Goal: Task Accomplishment & Management: Complete application form

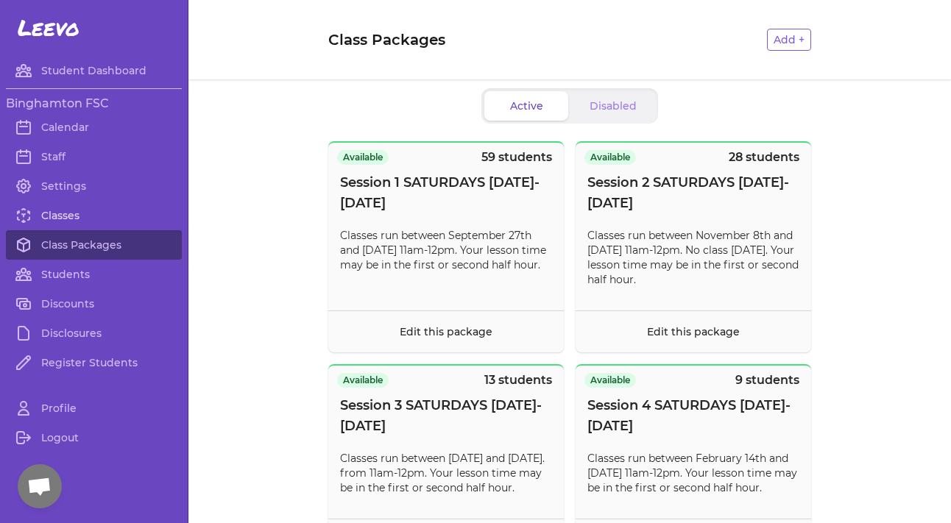
click at [91, 218] on link "Classes" at bounding box center [94, 215] width 176 height 29
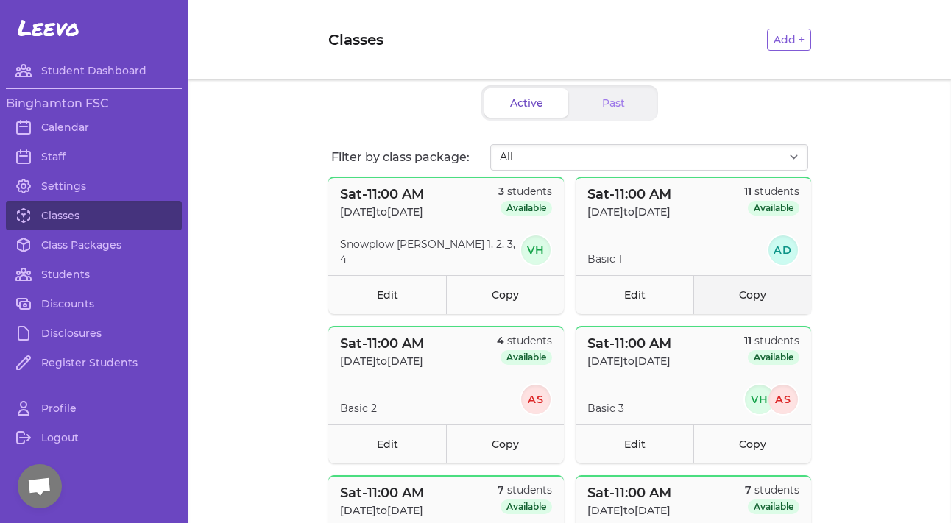
click at [772, 307] on link "Copy" at bounding box center [753, 294] width 118 height 39
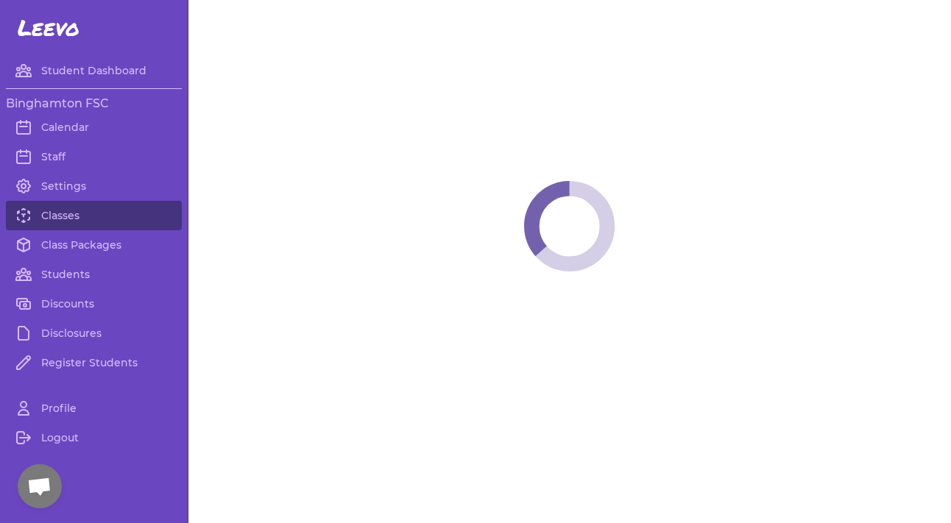
select select "6"
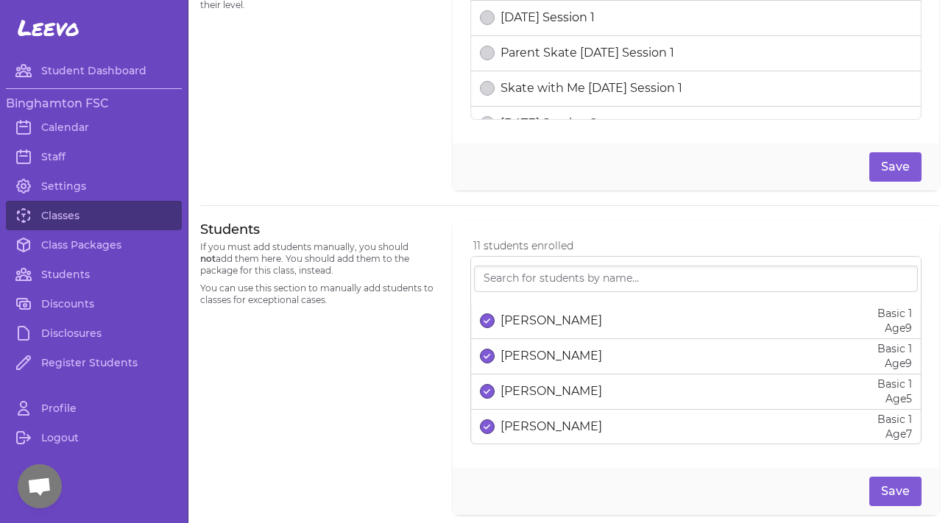
scroll to position [20, 0]
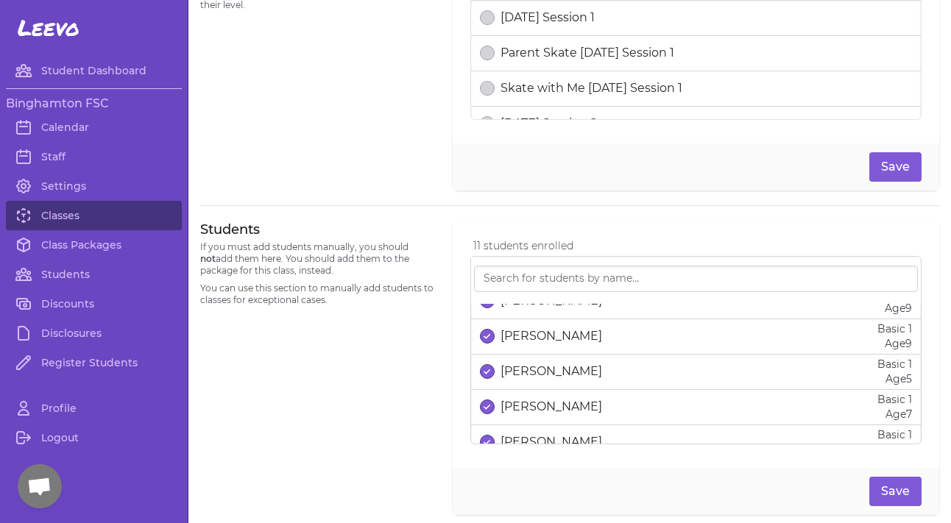
click at [485, 374] on icon "select date" at bounding box center [487, 372] width 7 height 6
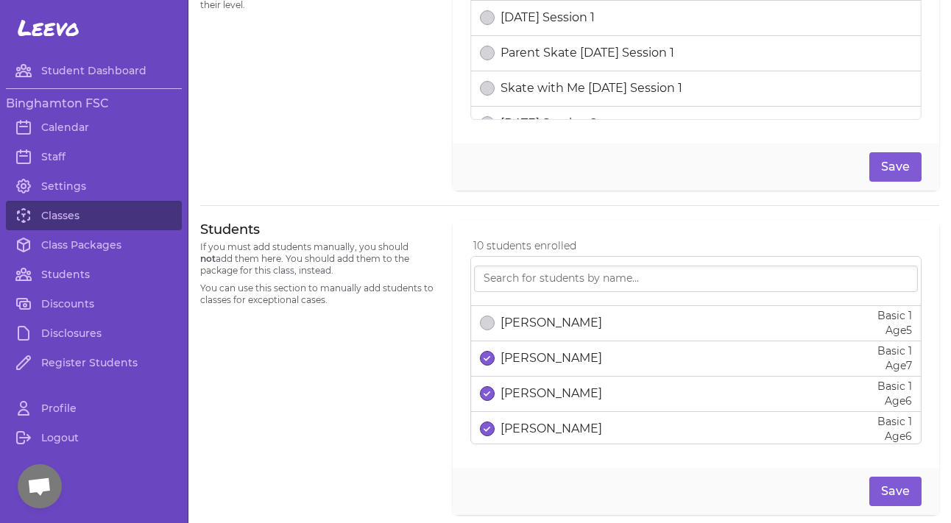
scroll to position [72, 0]
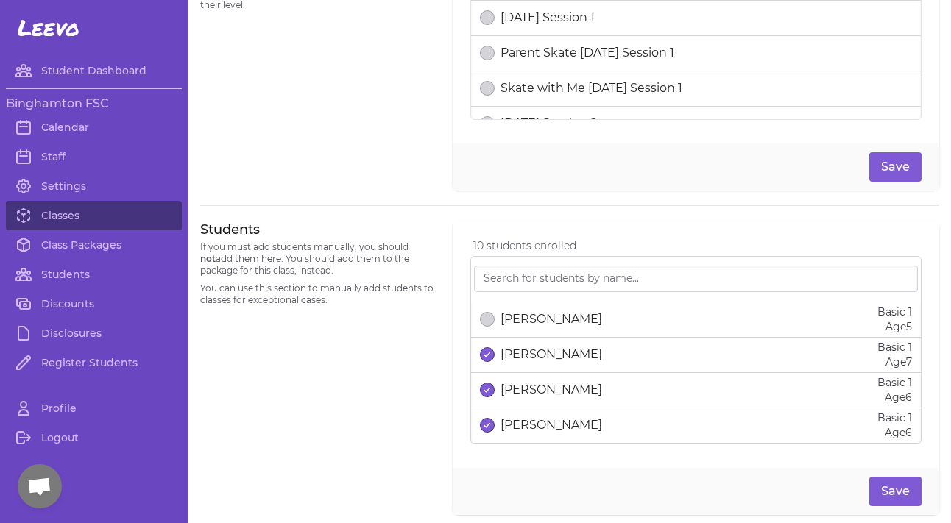
click at [485, 398] on button "select date" at bounding box center [487, 390] width 15 height 15
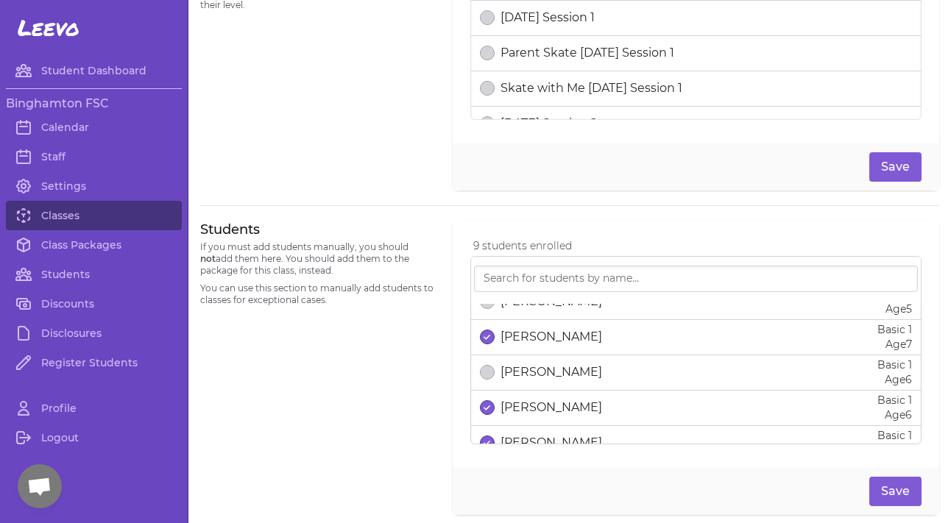
scroll to position [92, 0]
click at [485, 398] on div "Helena Ou Basic 1 Age 6" at bounding box center [696, 405] width 432 height 29
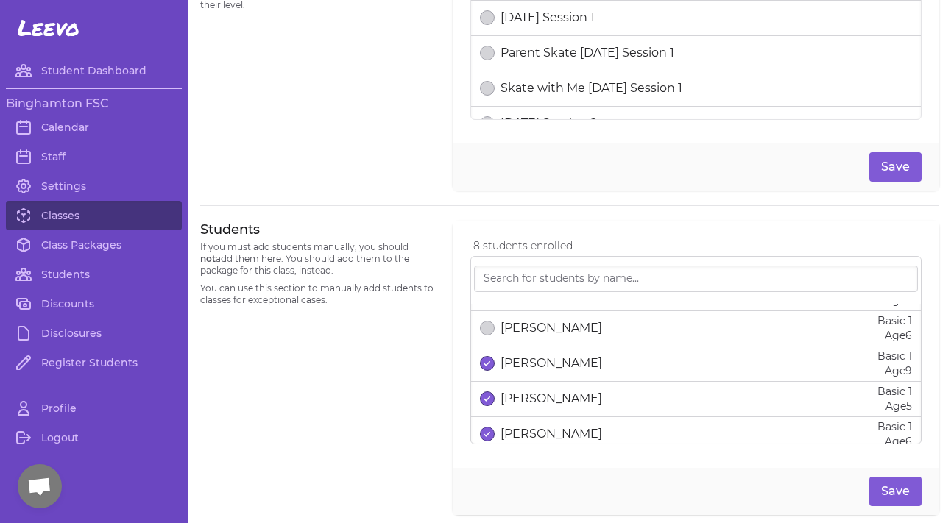
click at [485, 398] on button "select date" at bounding box center [487, 399] width 15 height 15
click at [485, 398] on icon "select date" at bounding box center [487, 397] width 7 height 6
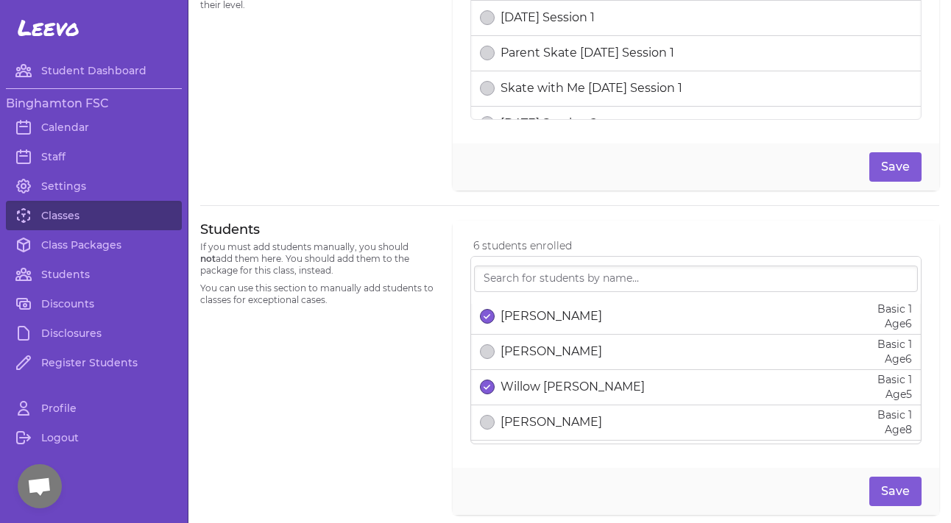
scroll to position [285, 0]
click at [489, 396] on button "select date" at bounding box center [487, 389] width 15 height 15
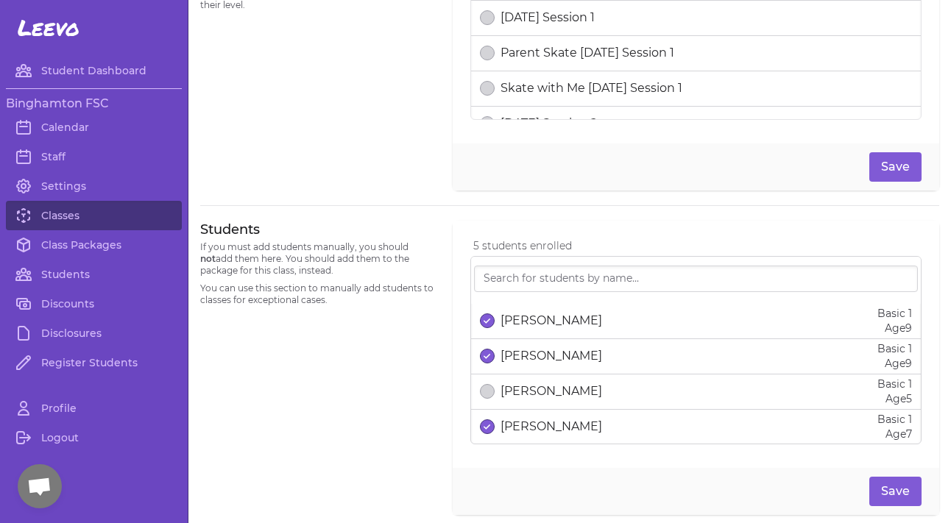
scroll to position [0, 0]
click at [906, 500] on button "Save" at bounding box center [896, 491] width 52 height 29
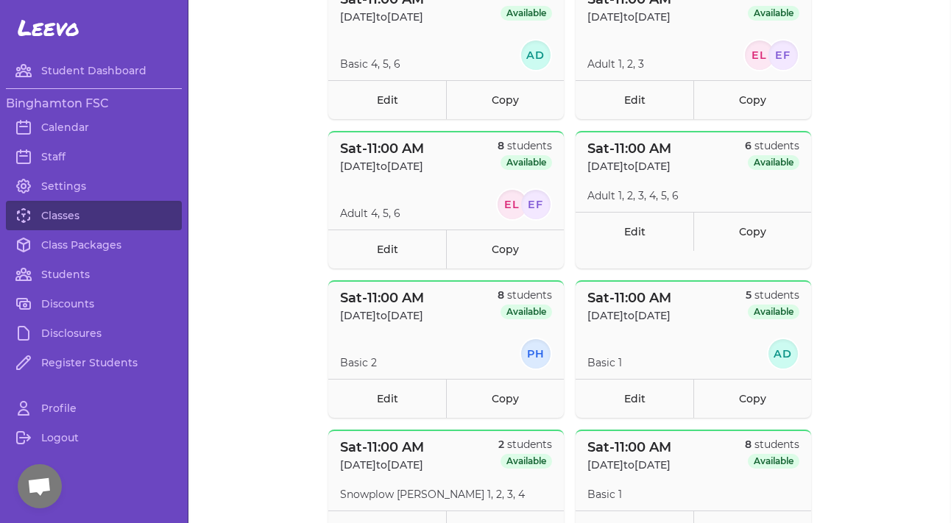
scroll to position [498, 0]
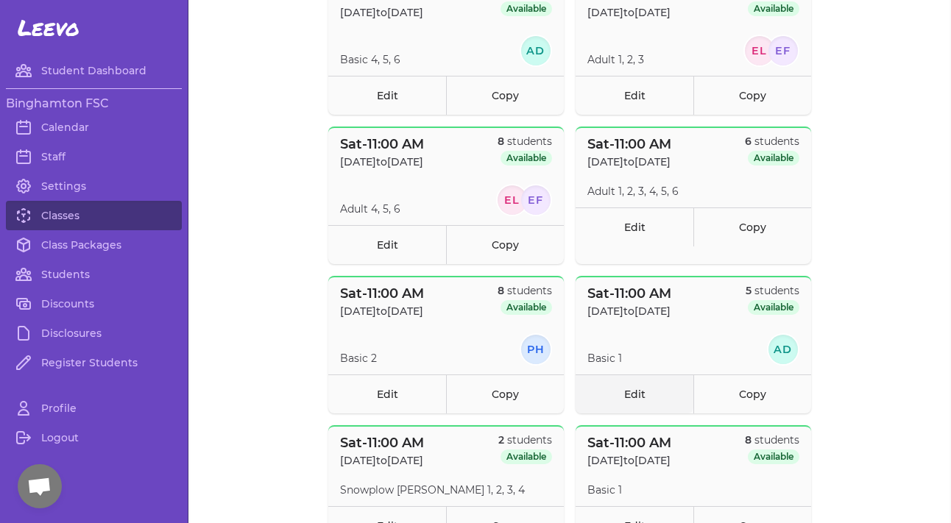
click at [618, 400] on link "Edit" at bounding box center [635, 394] width 118 height 39
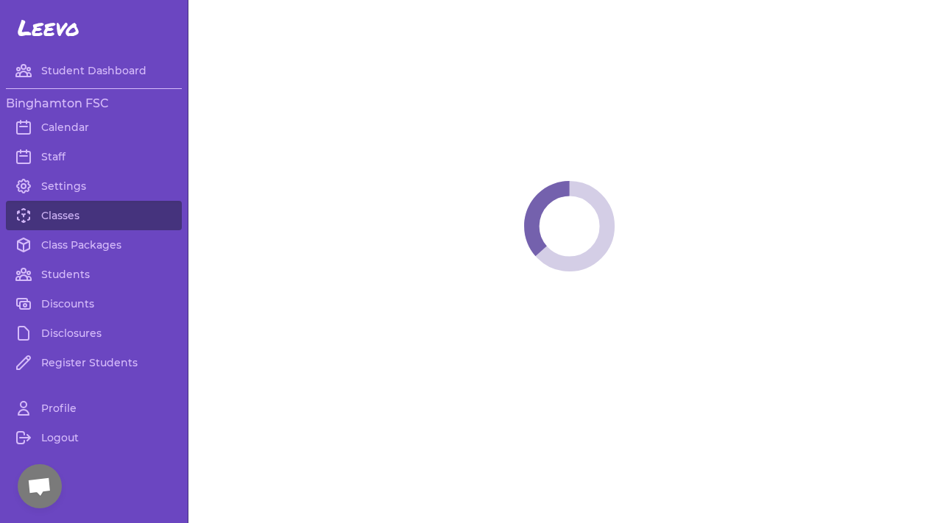
select select "6"
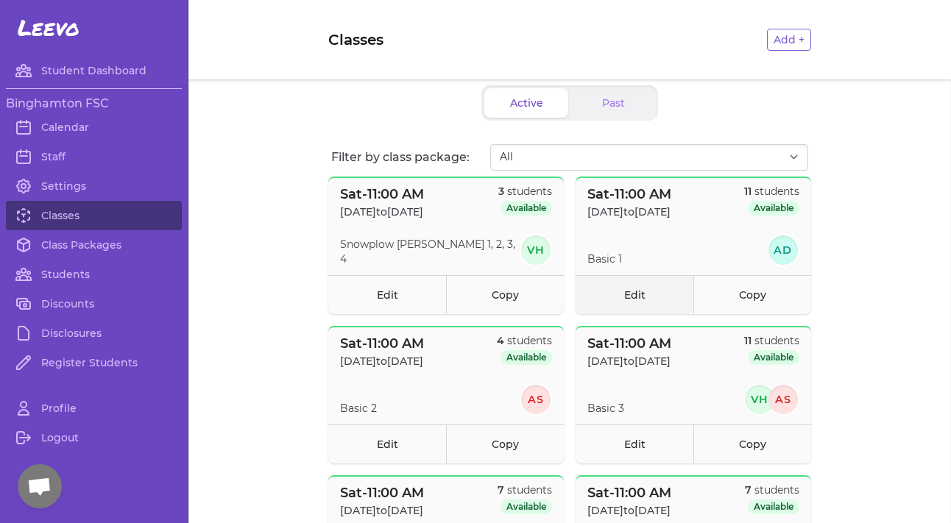
click at [654, 309] on link "Edit" at bounding box center [635, 294] width 118 height 39
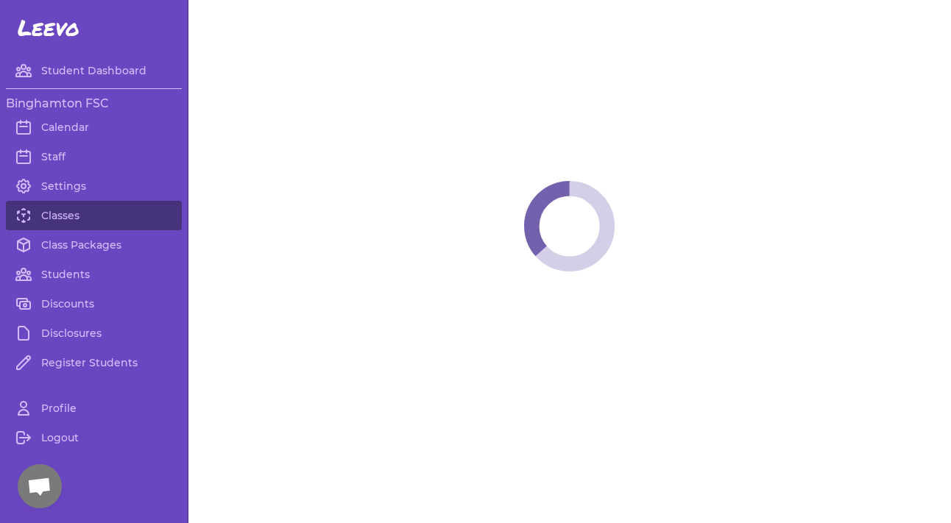
select select "6"
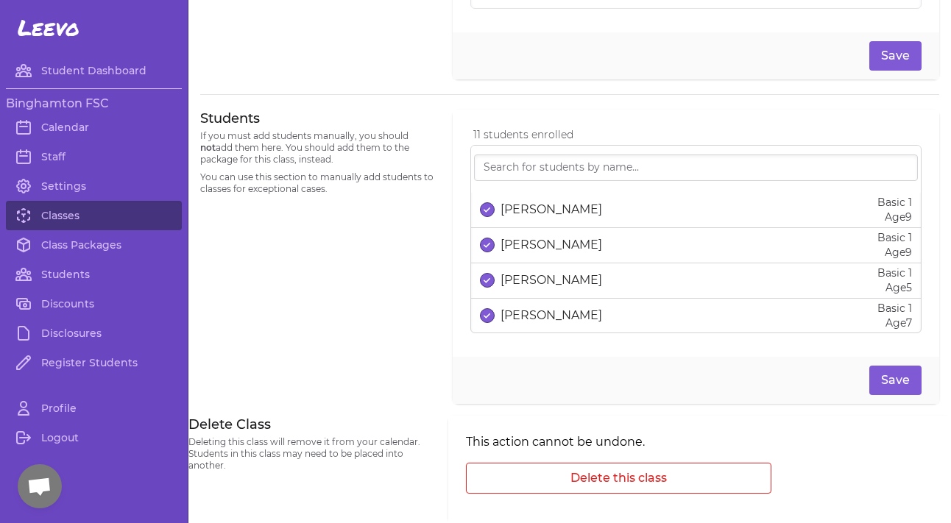
scroll to position [898, 0]
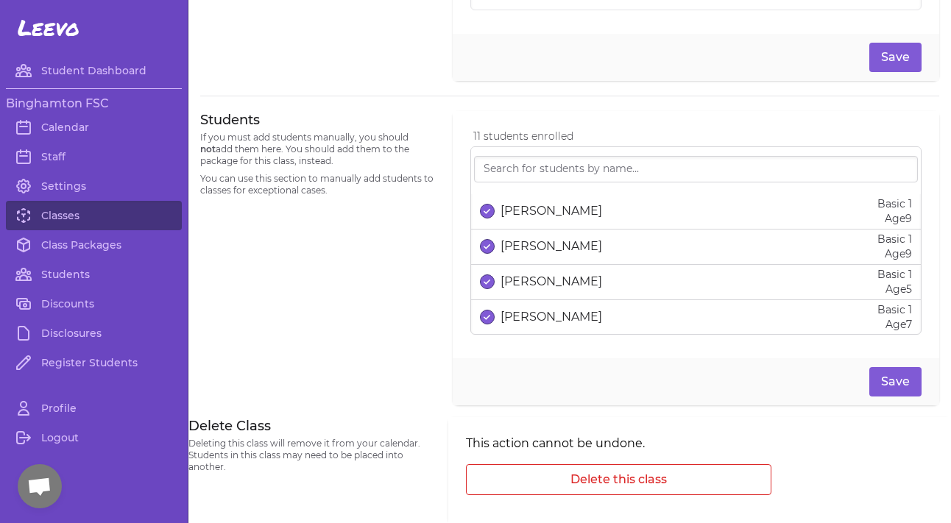
click at [504, 209] on p "Angeline Shin" at bounding box center [552, 211] width 102 height 18
click at [558, 253] on p "Aurora Stalker" at bounding box center [552, 247] width 102 height 18
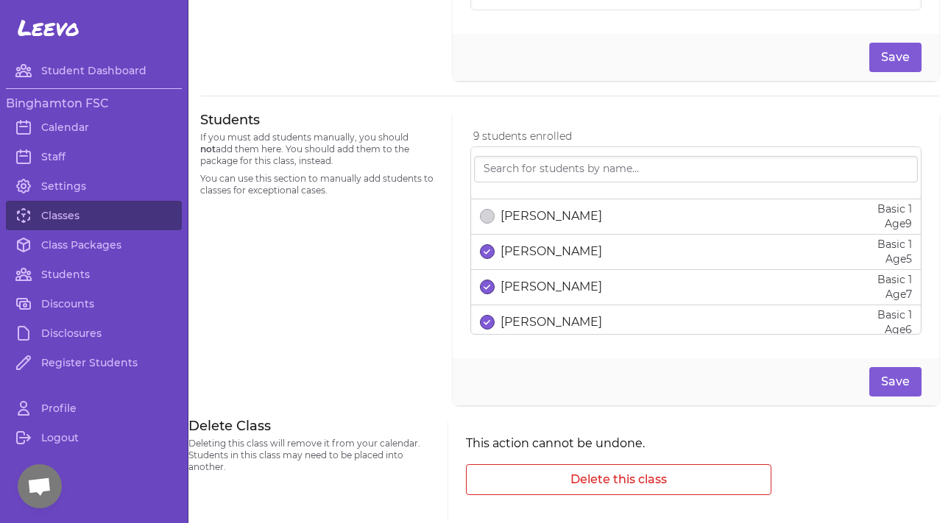
scroll to position [79, 0]
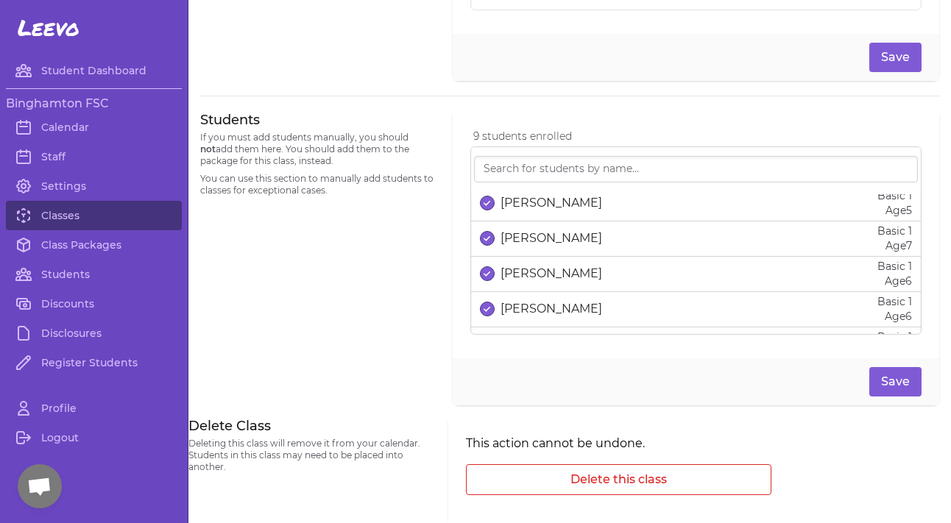
click at [558, 253] on div "Charlotte Reynolds Elmore Basic 1 Age 7" at bounding box center [696, 238] width 432 height 29
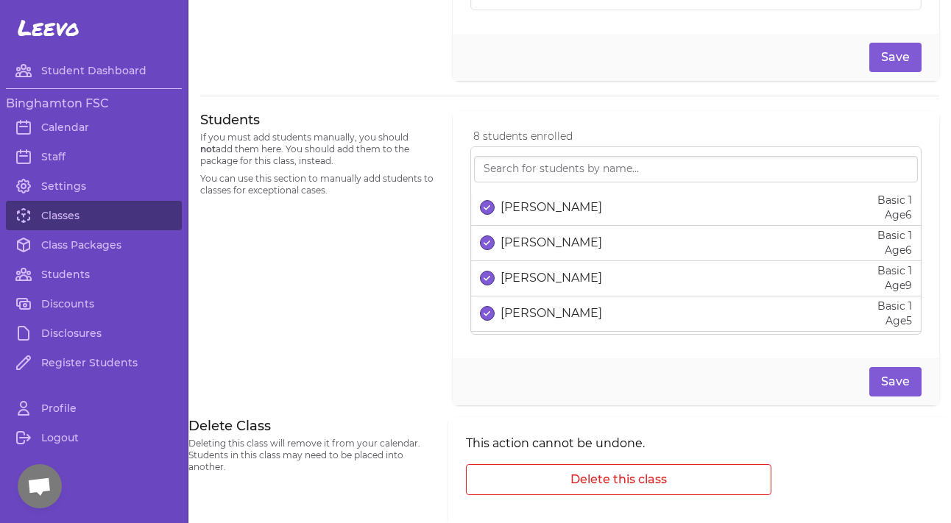
scroll to position [148, 0]
click at [509, 283] on p "Isabella Ellzey" at bounding box center [552, 276] width 102 height 18
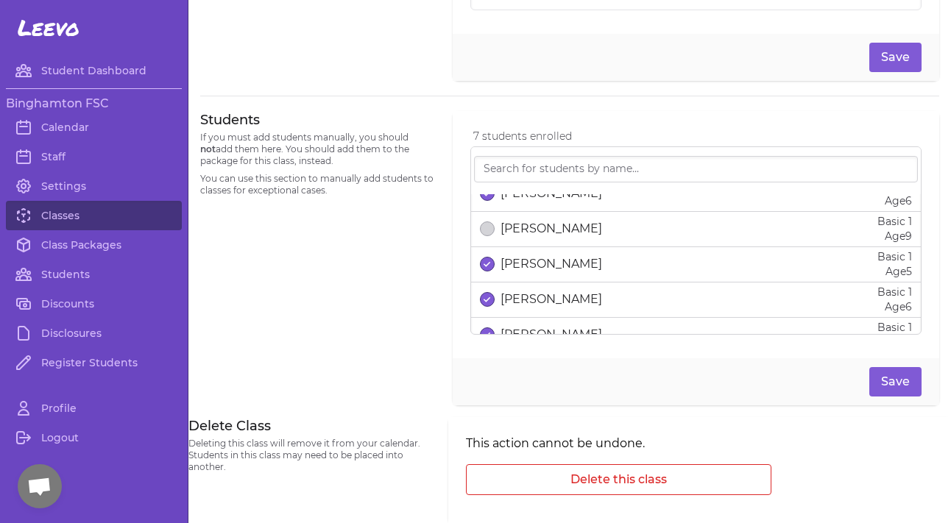
scroll to position [201, 0]
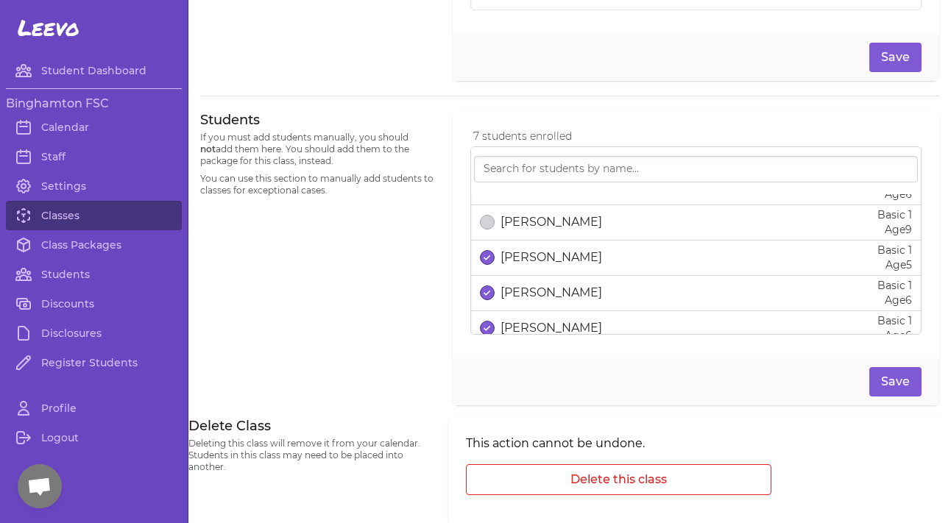
click at [509, 295] on p "Luke Shin" at bounding box center [552, 293] width 102 height 18
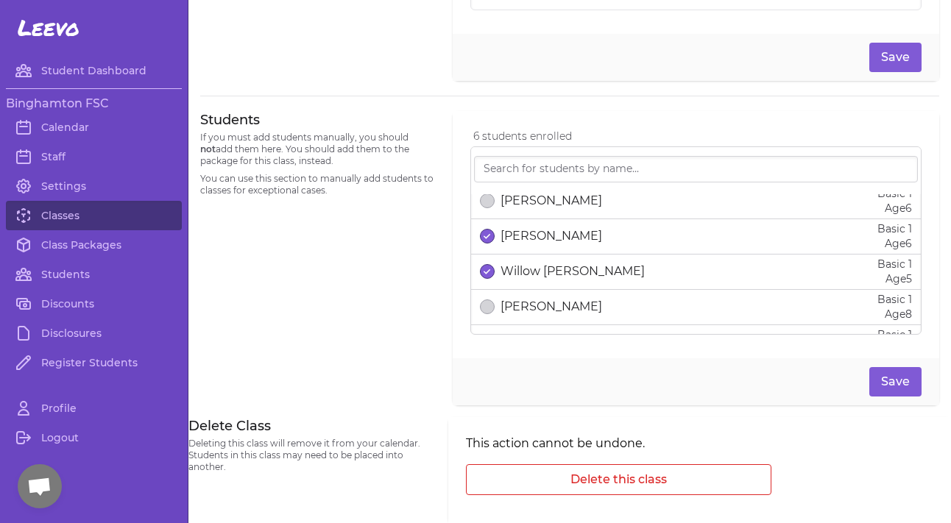
scroll to position [296, 0]
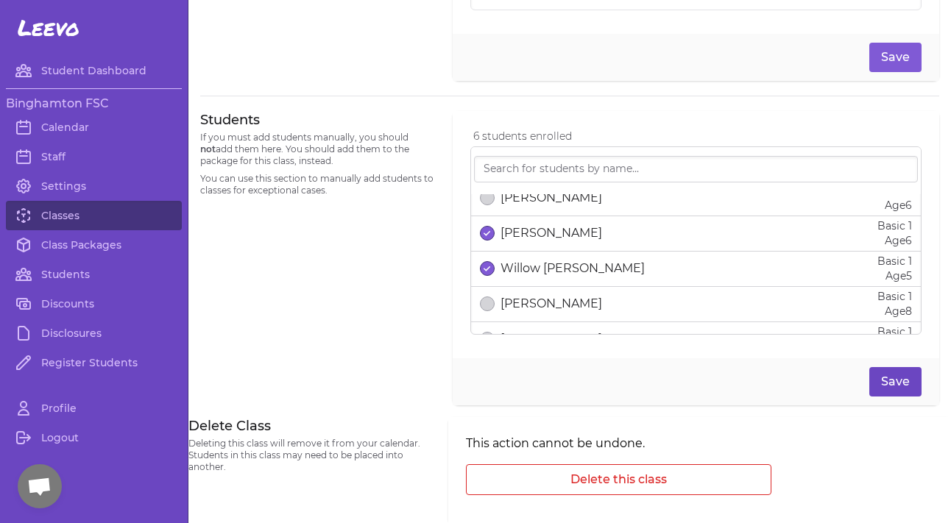
click at [885, 377] on button "Save" at bounding box center [896, 381] width 52 height 29
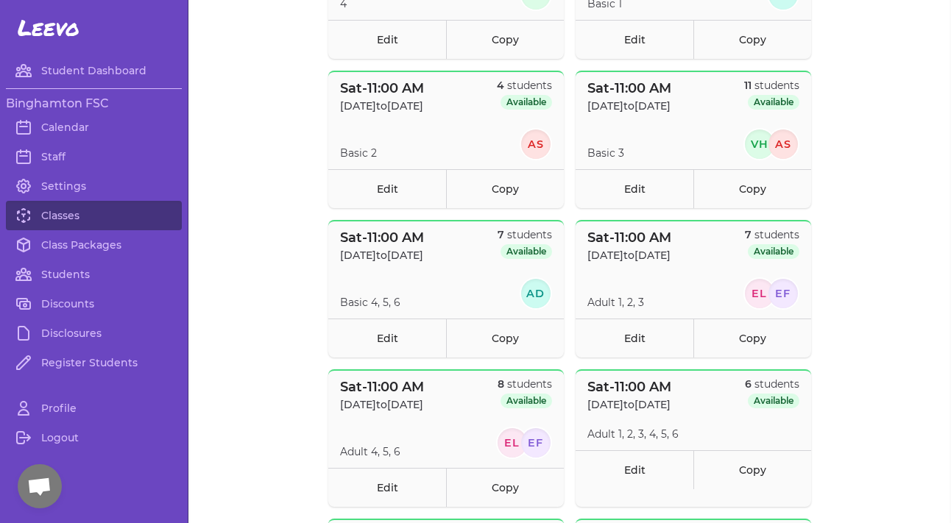
scroll to position [256, 0]
click at [596, 174] on link "Edit" at bounding box center [635, 188] width 118 height 39
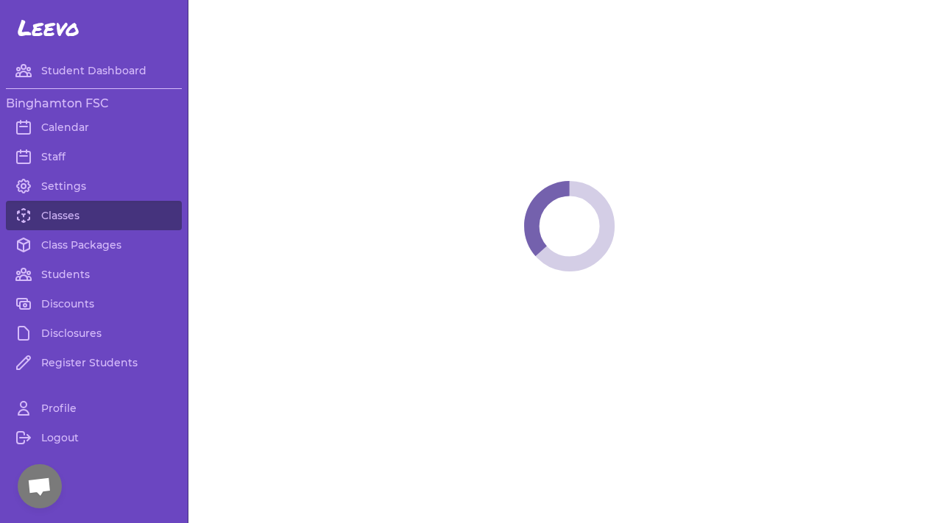
select select "6"
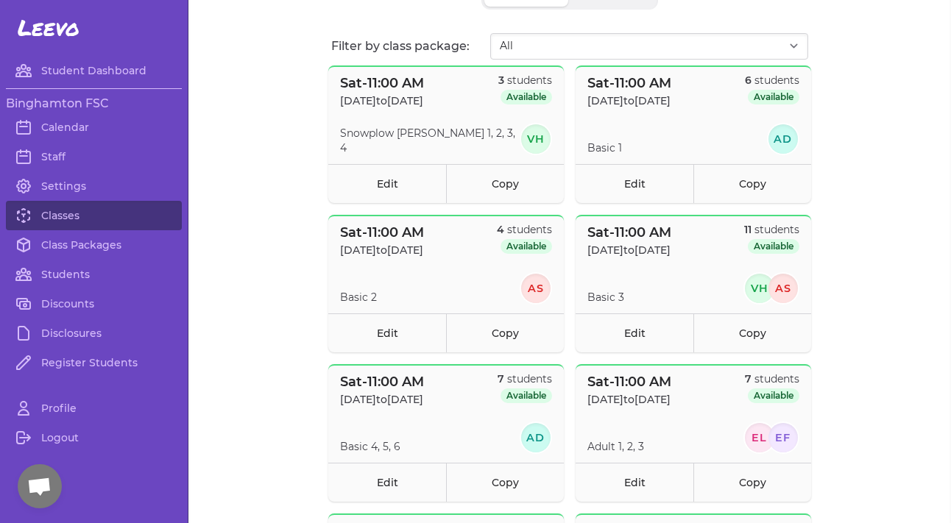
scroll to position [127, 0]
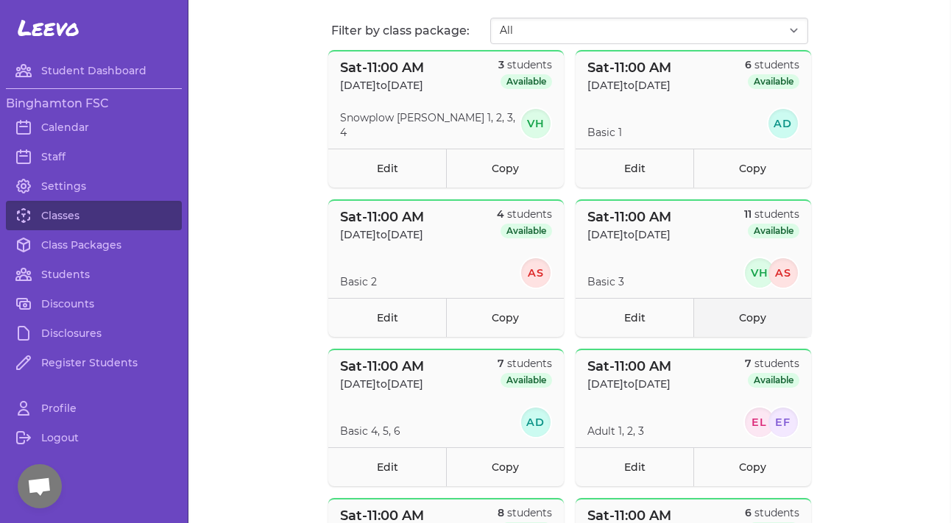
click at [736, 321] on link "Copy" at bounding box center [753, 317] width 118 height 39
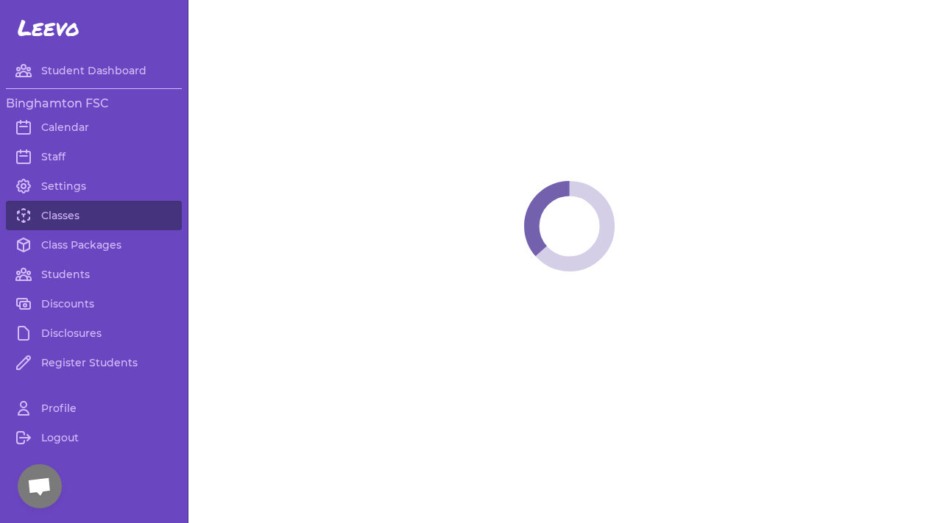
select select "6"
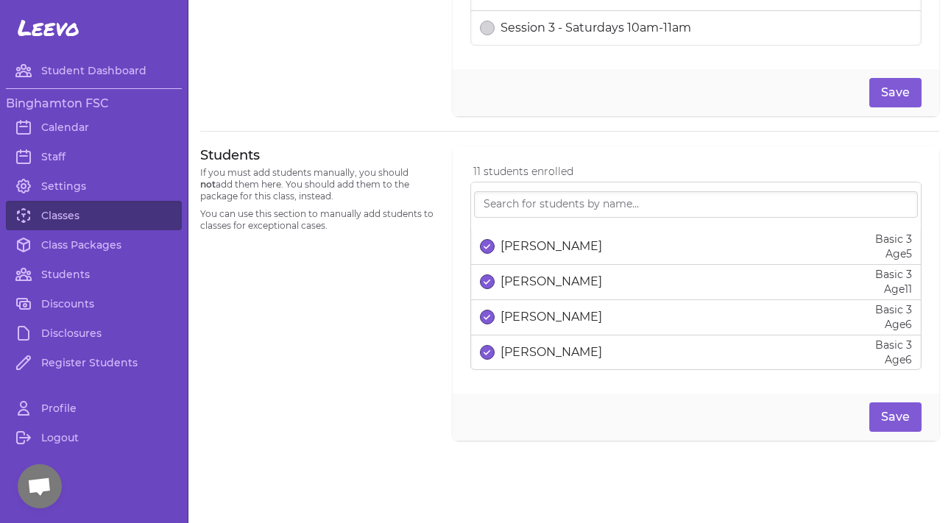
scroll to position [862, 0]
click at [534, 255] on p "Bryanna sherwood" at bounding box center [552, 247] width 102 height 18
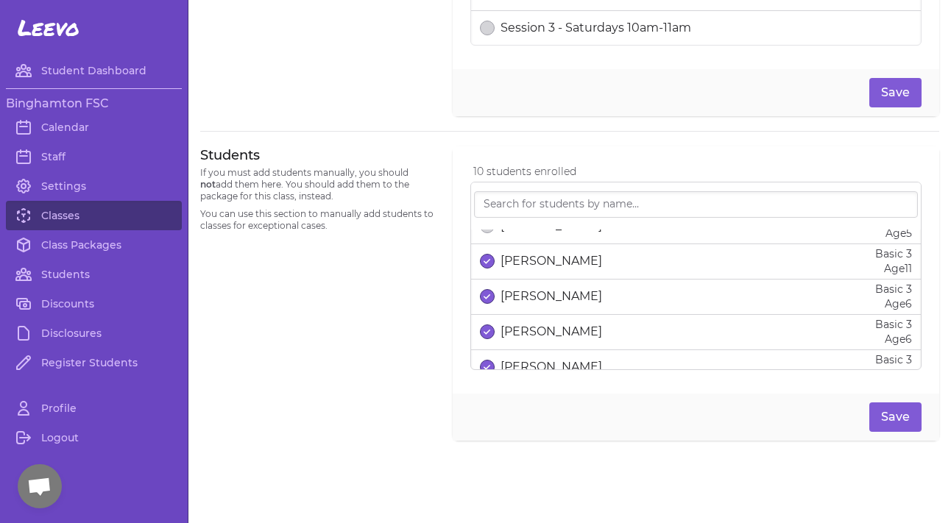
scroll to position [33, 0]
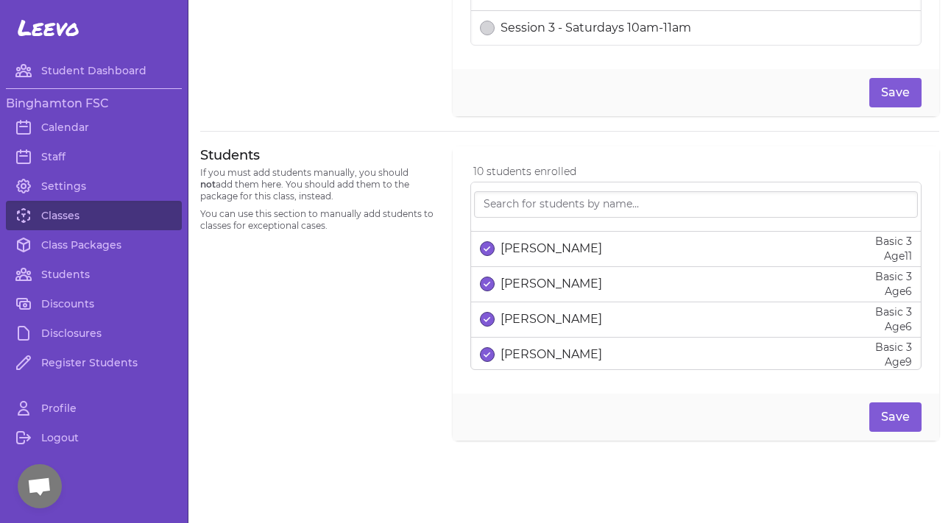
click at [507, 283] on p "Cleo Chantry" at bounding box center [552, 284] width 102 height 18
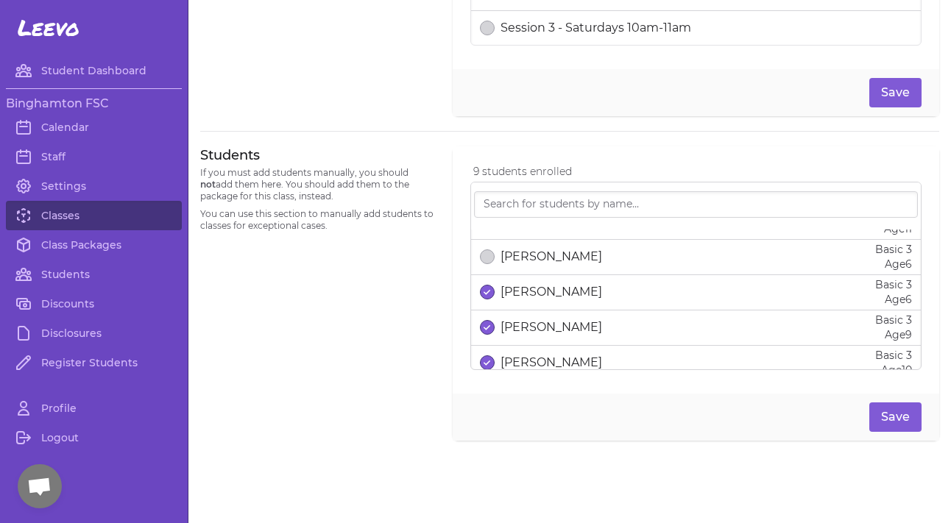
scroll to position [69, 0]
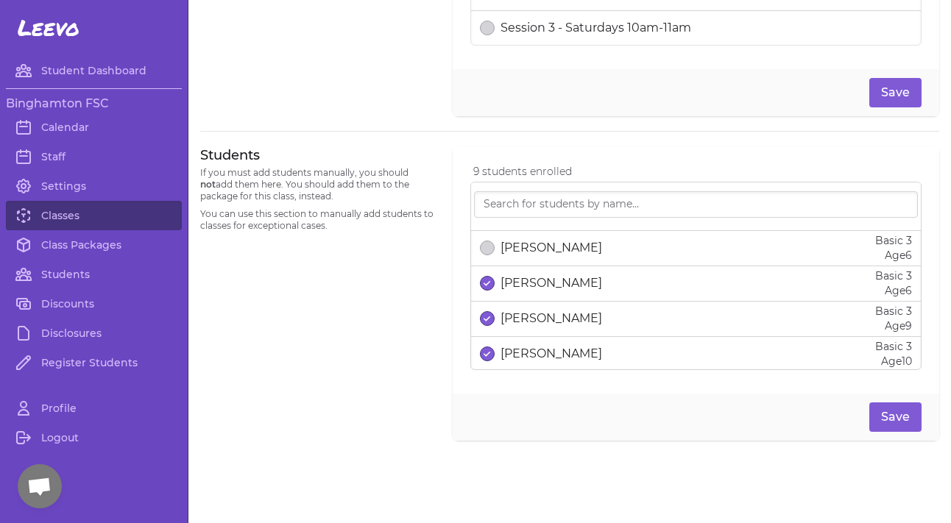
click at [507, 285] on p "Daniel Korolev" at bounding box center [552, 284] width 102 height 18
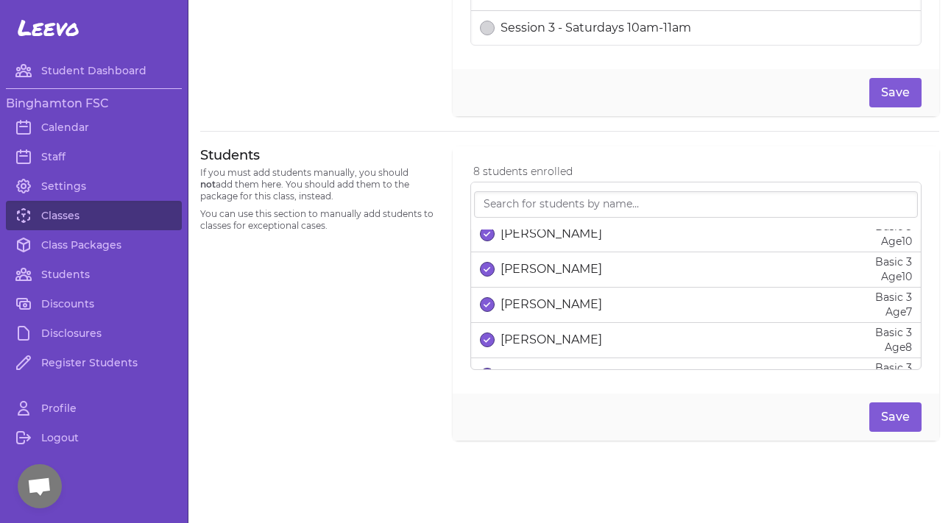
scroll to position [190, 0]
click at [509, 307] on p "Lainey Jaso" at bounding box center [552, 304] width 102 height 18
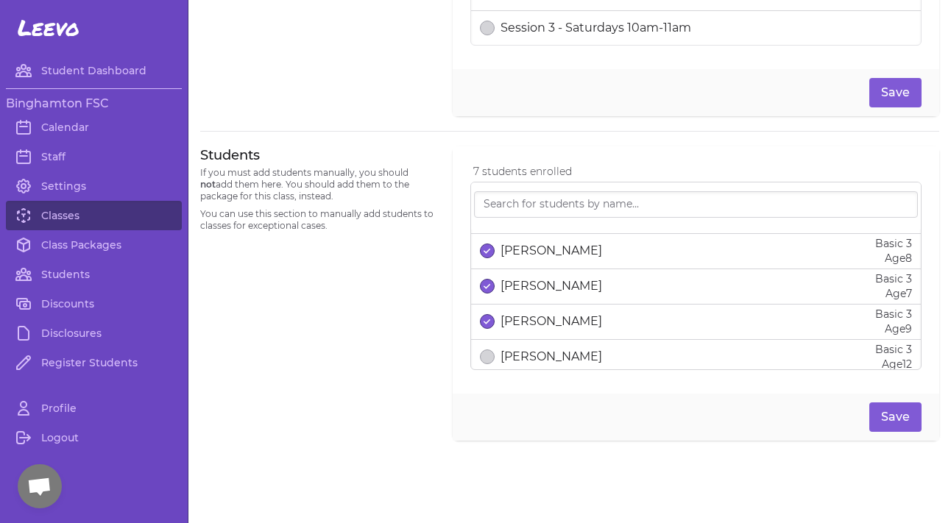
scroll to position [281, 0]
click at [511, 289] on p "Nova Zhang" at bounding box center [552, 284] width 102 height 18
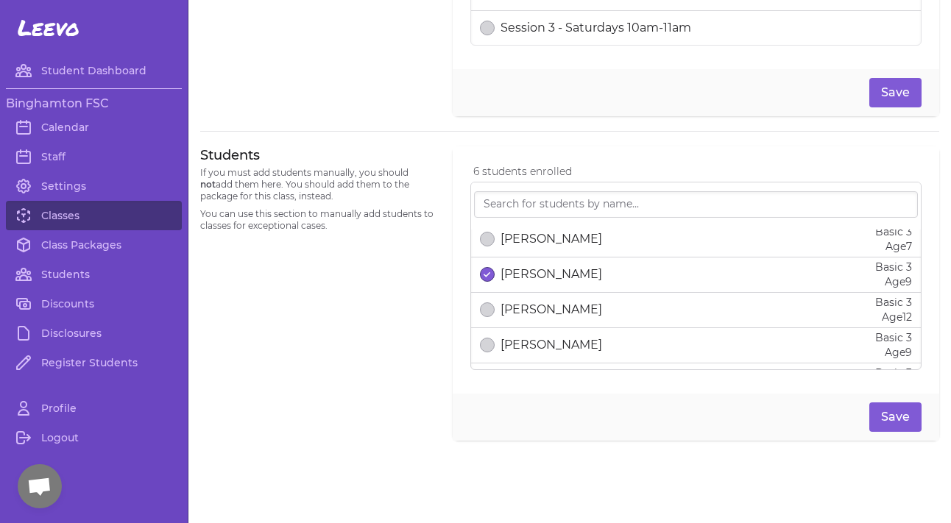
scroll to position [327, 0]
click at [893, 417] on button "Save" at bounding box center [896, 417] width 52 height 29
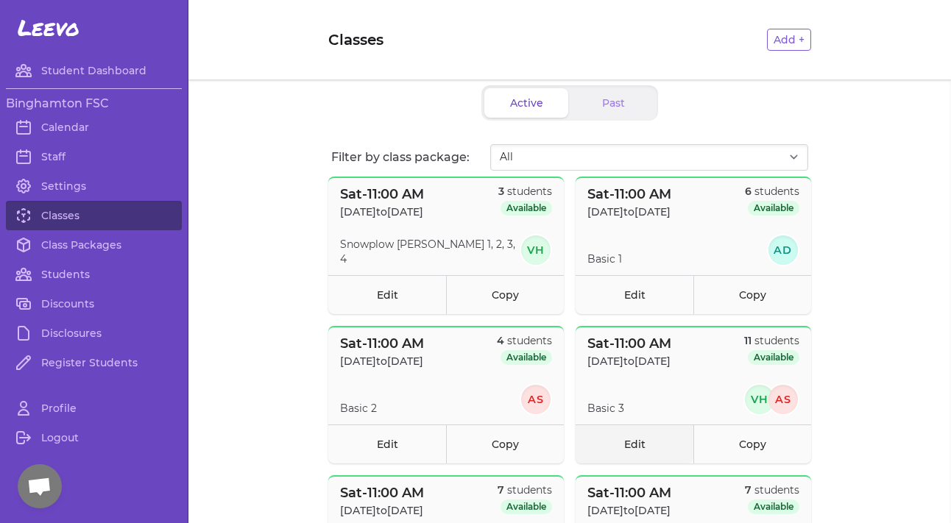
click at [632, 437] on link "Edit" at bounding box center [635, 444] width 118 height 39
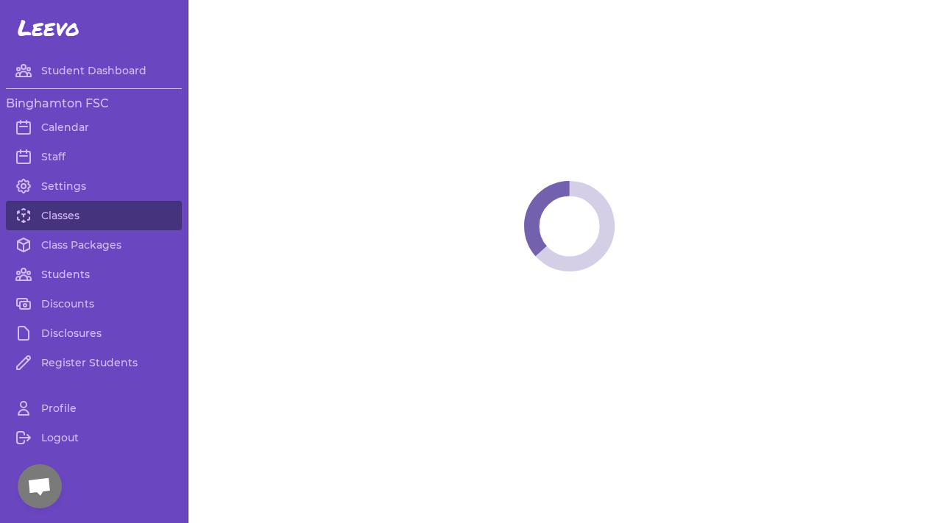
select select "6"
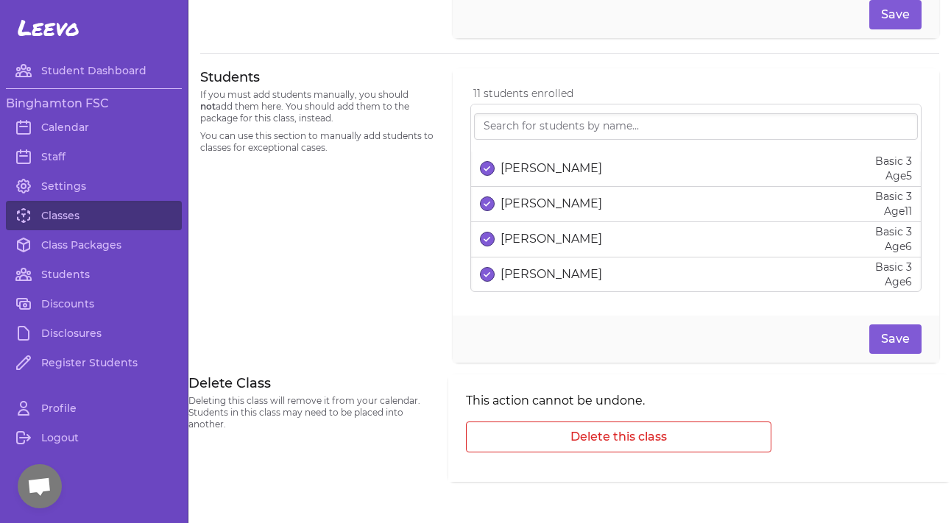
scroll to position [952, 0]
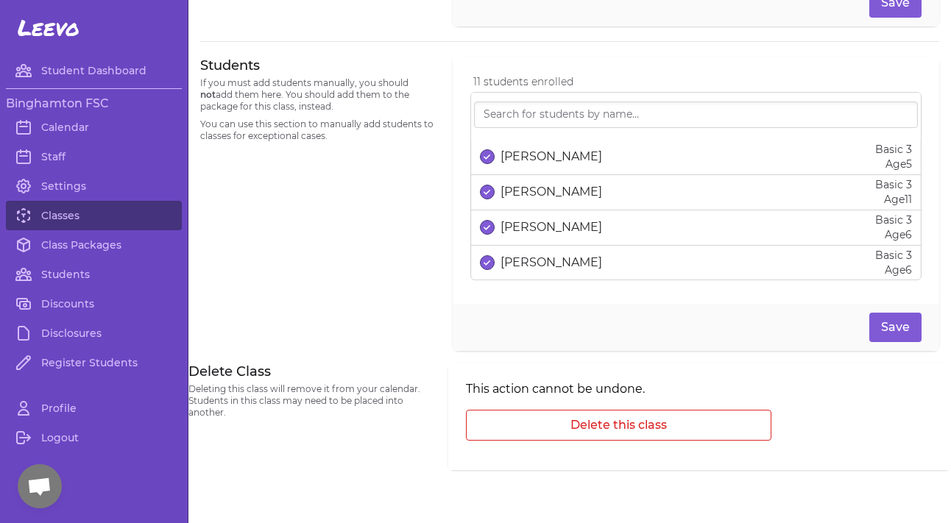
click at [553, 189] on p "Charlotte Harvilchuck" at bounding box center [552, 192] width 102 height 18
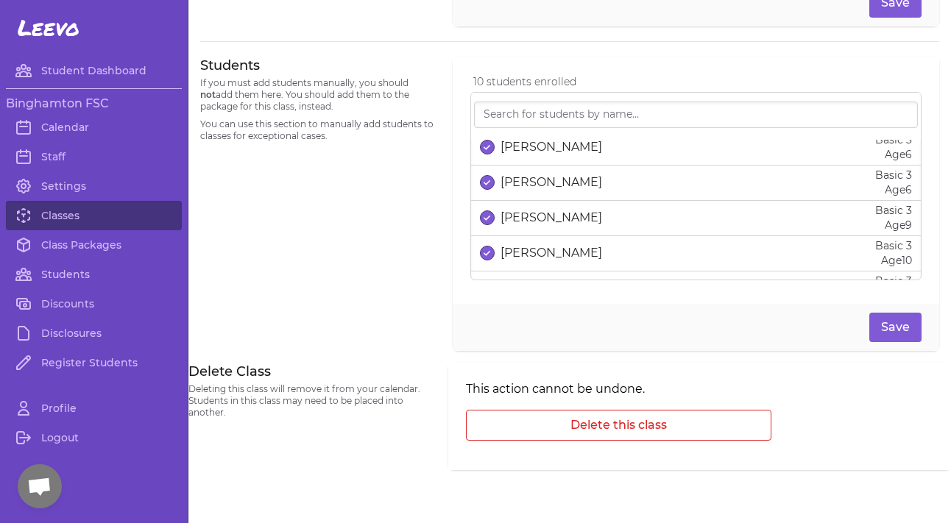
scroll to position [90, 0]
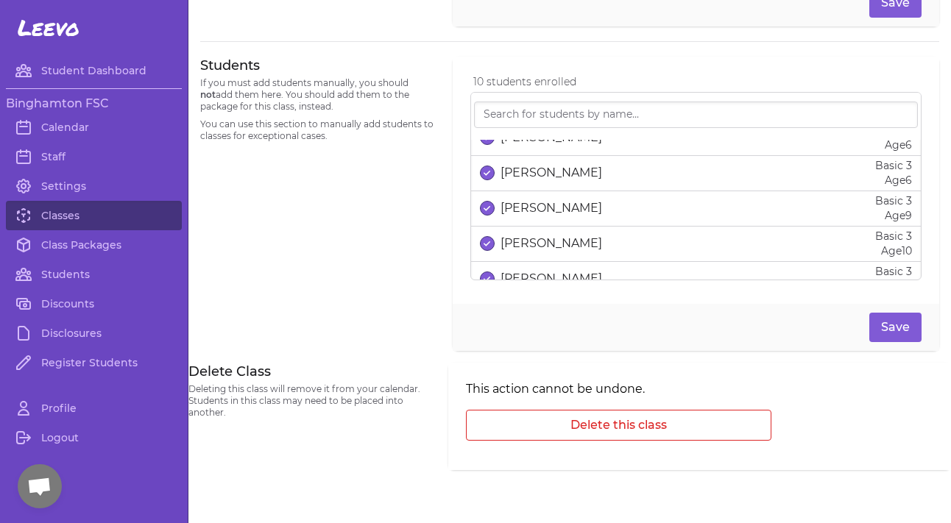
click at [550, 202] on div "Daniella Ellzey Basic 3 Age 9" at bounding box center [696, 208] width 432 height 29
click at [545, 236] on div "Gracie Perry Basic 3 Age 10" at bounding box center [696, 243] width 432 height 29
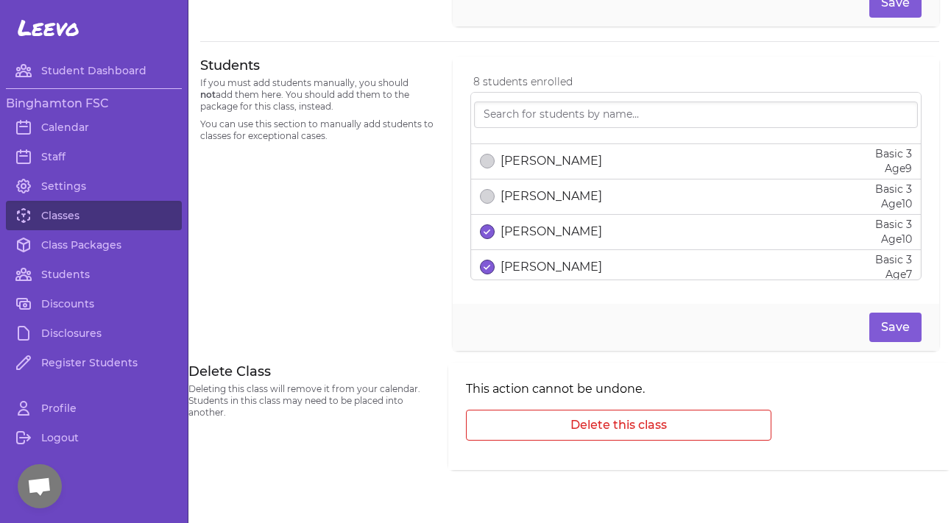
scroll to position [155, 0]
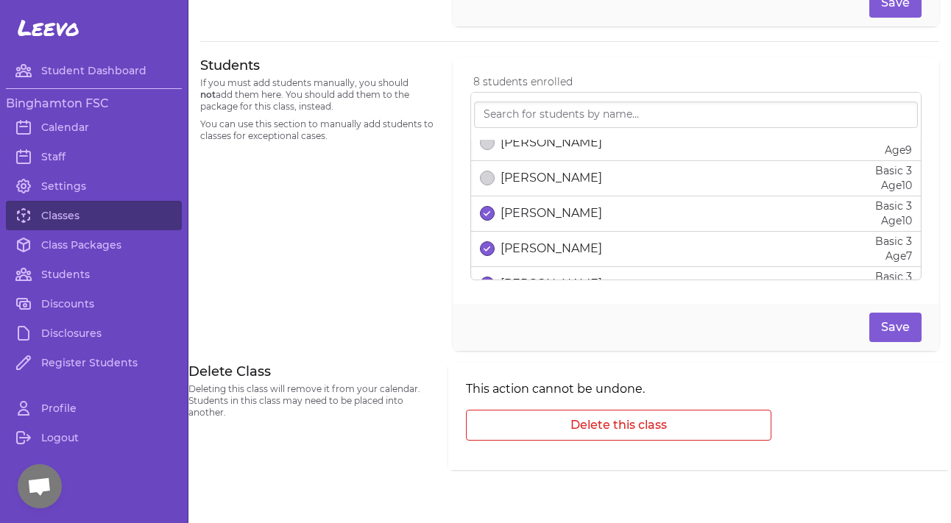
click at [548, 222] on p "Indi Eberhart" at bounding box center [552, 214] width 102 height 18
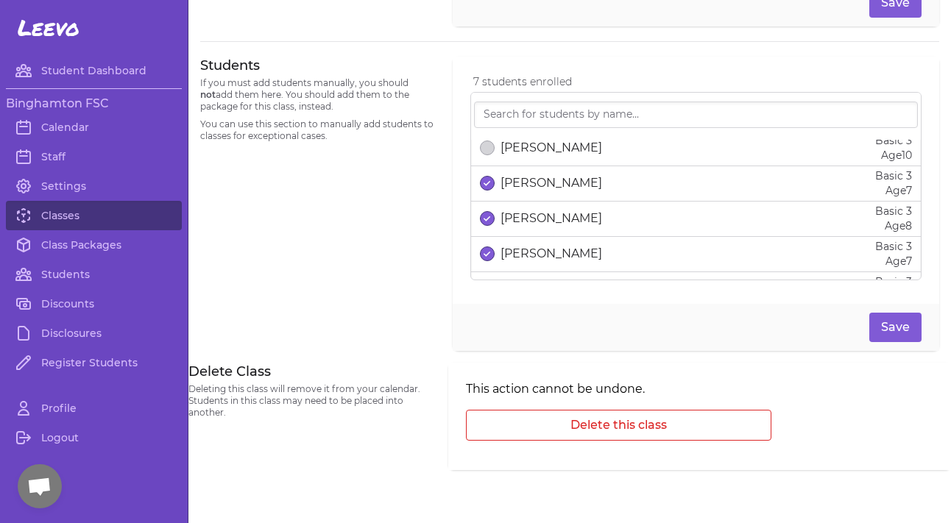
click at [548, 222] on p "Madelyn Raway" at bounding box center [552, 219] width 102 height 18
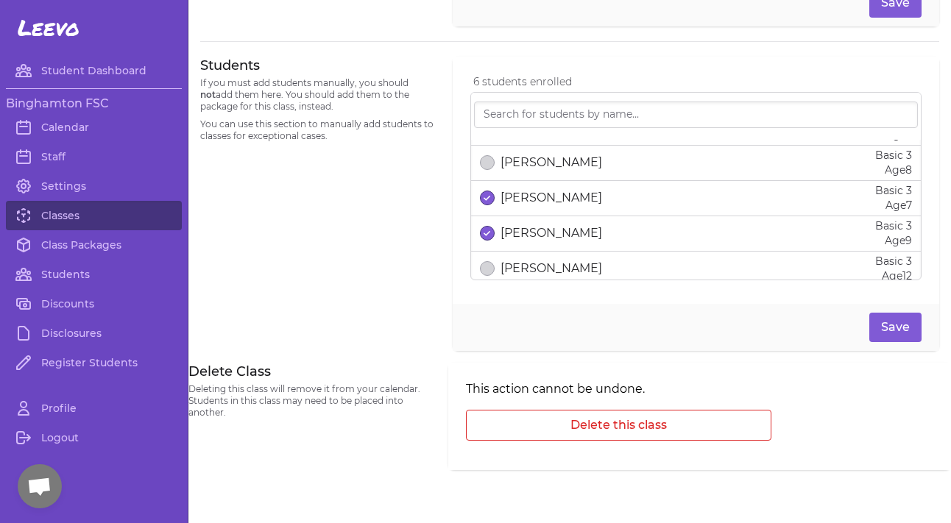
scroll to position [278, 0]
click at [546, 226] on div "Peter Zervos Basic 3 Age 9" at bounding box center [696, 232] width 432 height 29
click at [891, 333] on button "Save" at bounding box center [896, 327] width 52 height 29
